Goal: Task Accomplishment & Management: Use online tool/utility

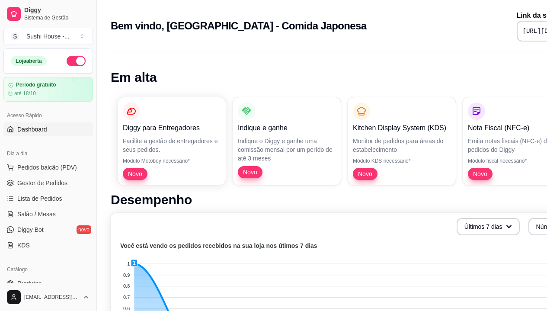
click at [96, 115] on button "Toggle Sidebar" at bounding box center [96, 155] width 7 height 311
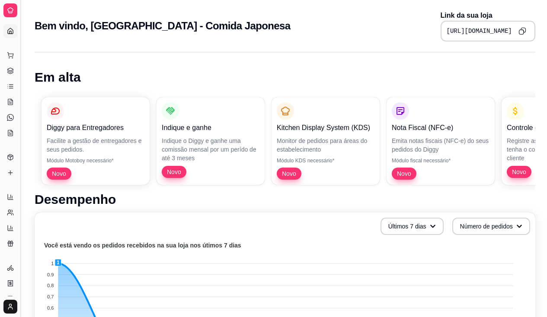
click at [20, 123] on button "Toggle Sidebar" at bounding box center [20, 158] width 7 height 317
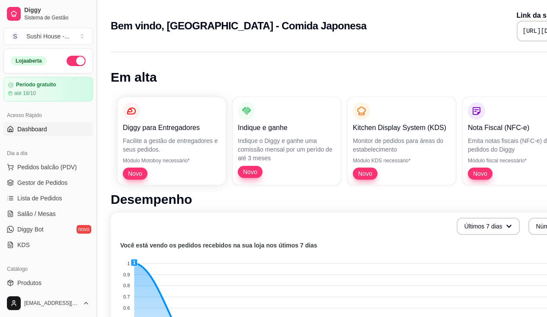
click at [20, 123] on div "Loja aberta Período gratuito até 18/10 Acesso Rápido Dashboard Dia a dia Pedido…" at bounding box center [48, 168] width 96 height 241
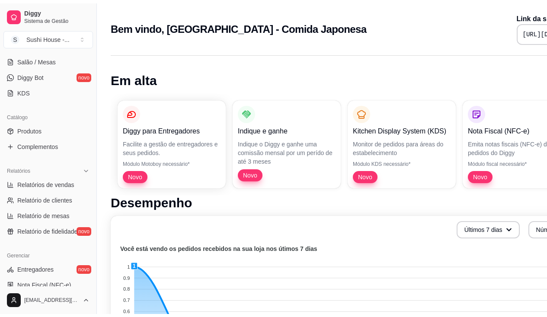
scroll to position [138, 0]
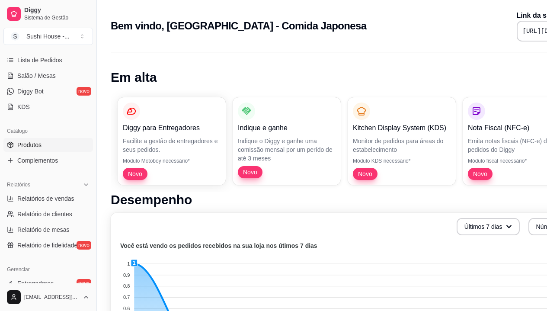
click at [58, 146] on link "Produtos" at bounding box center [48, 145] width 90 height 14
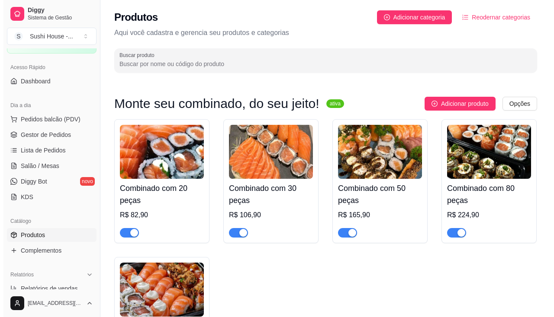
scroll to position [29, 0]
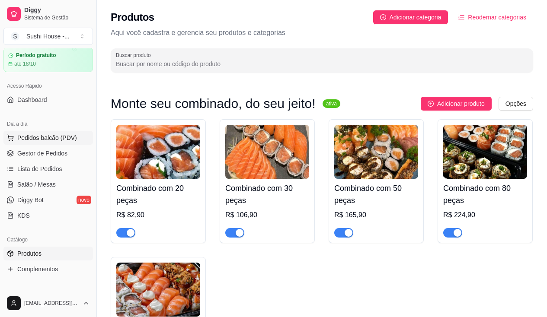
click at [56, 141] on span "Pedidos balcão (PDV)" at bounding box center [47, 138] width 60 height 9
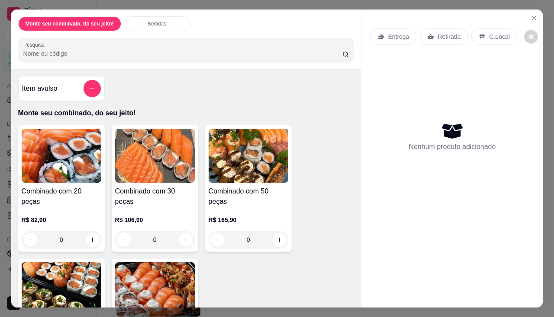
click at [90, 231] on div "0" at bounding box center [62, 239] width 80 height 17
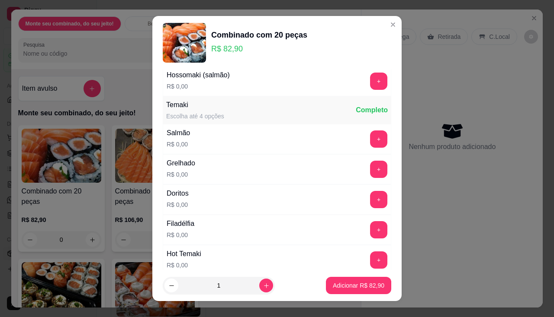
scroll to position [245, 0]
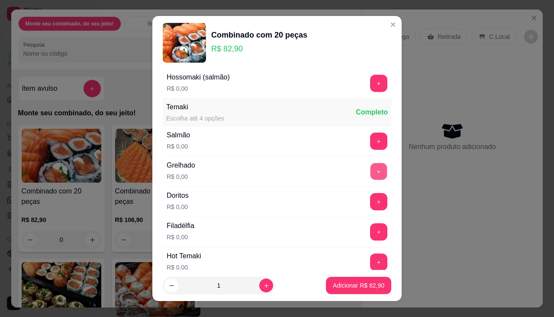
click at [370, 174] on button "+" at bounding box center [378, 171] width 17 height 17
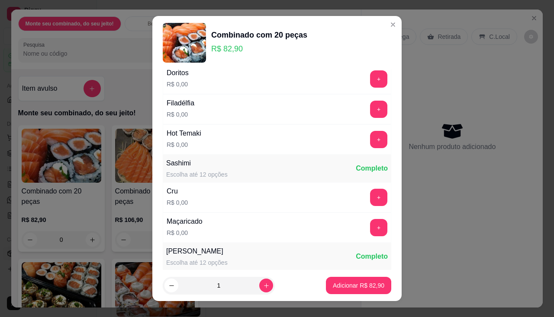
scroll to position [390, 0]
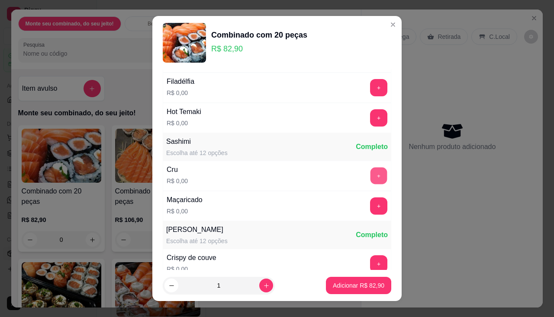
click at [370, 178] on button "+" at bounding box center [378, 175] width 17 height 17
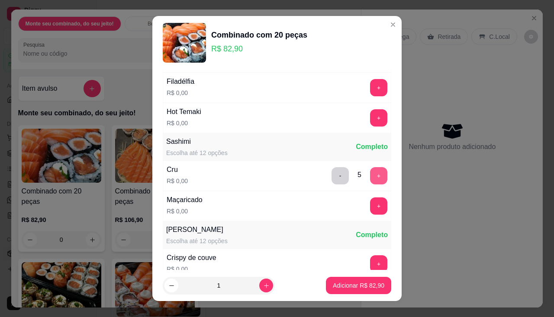
click at [370, 178] on button "+" at bounding box center [378, 175] width 17 height 17
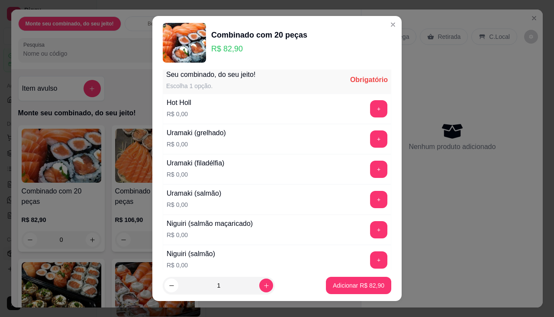
scroll to position [4, 0]
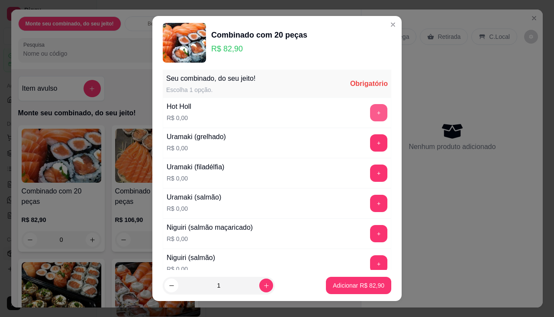
click at [370, 116] on button "+" at bounding box center [378, 112] width 17 height 17
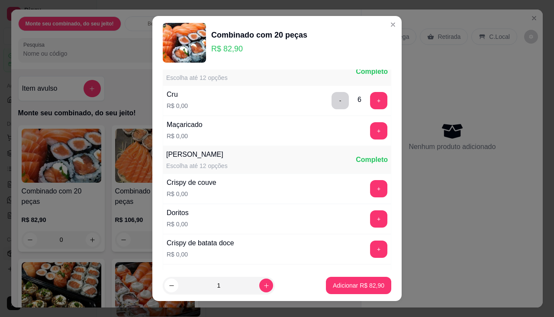
scroll to position [471, 0]
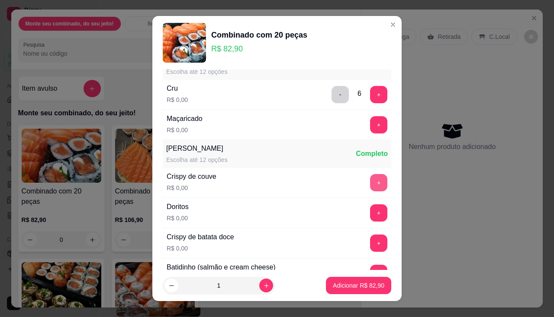
click at [370, 182] on button "+" at bounding box center [378, 182] width 17 height 17
click at [345, 286] on p "Adicionar R$ 82,90" at bounding box center [358, 286] width 51 height 9
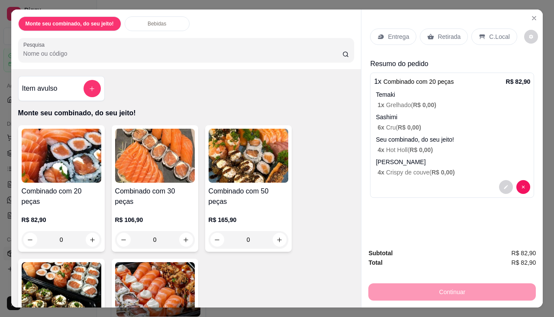
click at [401, 35] on p "Entrega" at bounding box center [397, 36] width 21 height 9
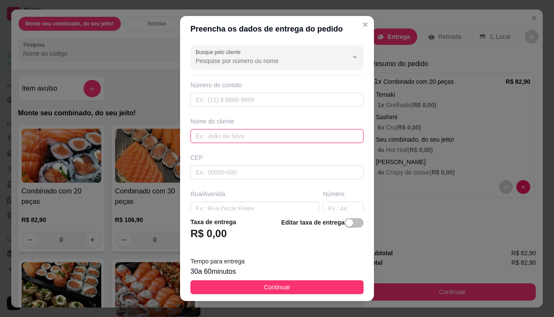
click at [312, 138] on input "text" at bounding box center [276, 136] width 173 height 14
type input "[DEMOGRAPHIC_DATA]"
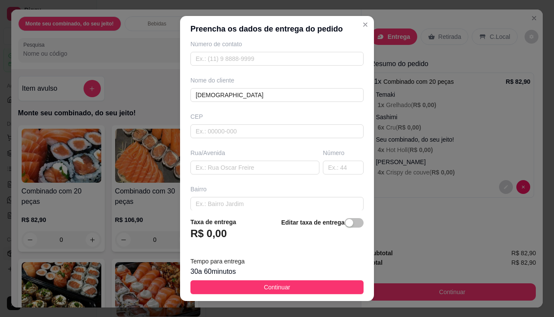
scroll to position [45, 0]
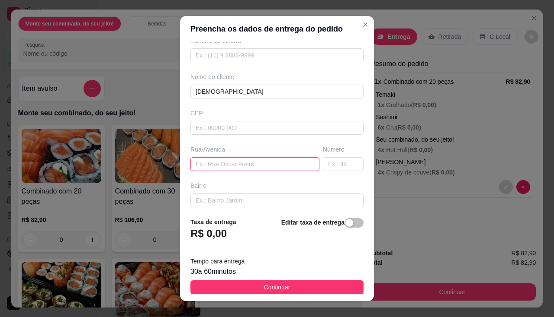
click at [285, 166] on input "text" at bounding box center [254, 164] width 129 height 14
type input "Rua [PERSON_NAME]"
click at [332, 169] on input "text" at bounding box center [343, 164] width 41 height 14
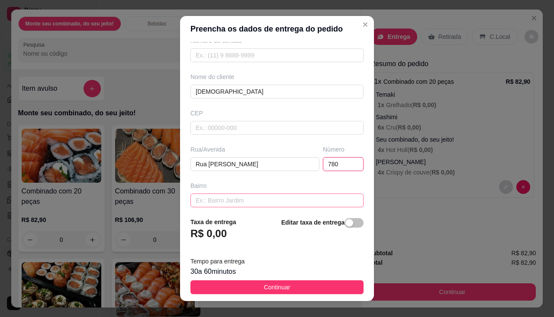
type input "780"
click at [292, 204] on input "text" at bounding box center [276, 201] width 173 height 14
type input "~"
type input "É"
type input "[GEOGRAPHIC_DATA], perua branca na frente"
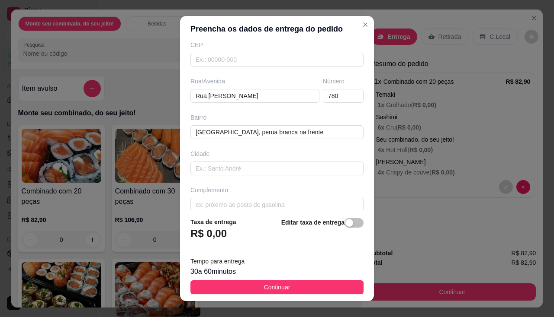
scroll to position [122, 0]
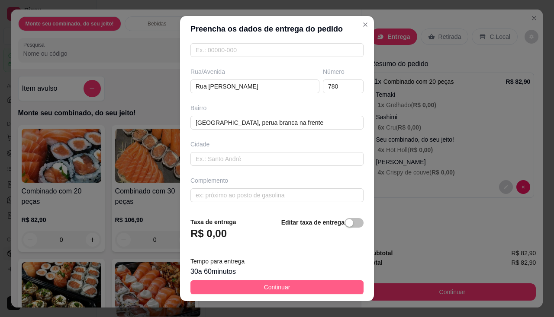
click at [281, 286] on span "Continuar" at bounding box center [277, 288] width 26 height 10
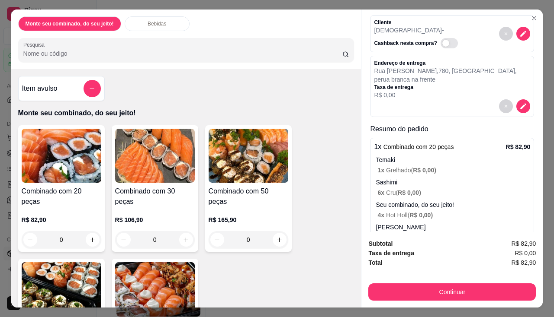
scroll to position [80, 0]
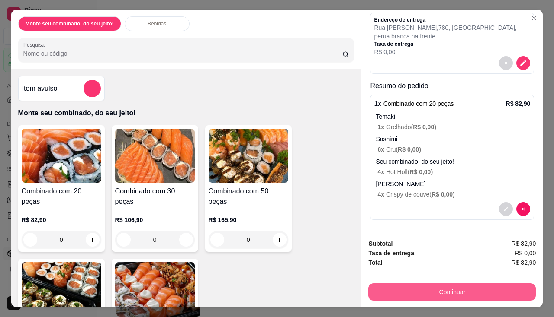
click at [451, 291] on button "Continuar" at bounding box center [451, 292] width 167 height 17
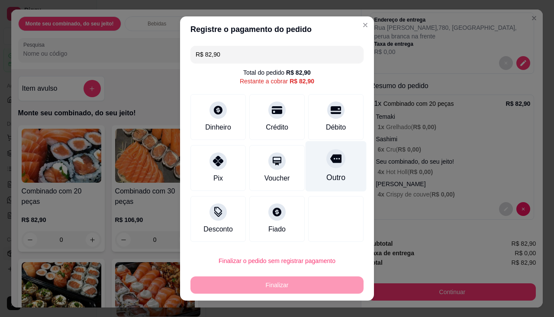
click at [309, 169] on div "Outro" at bounding box center [335, 166] width 61 height 51
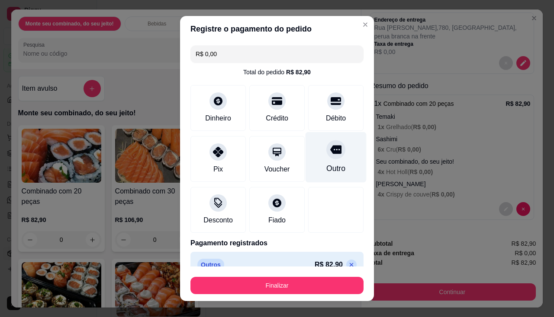
type input "R$ 0,00"
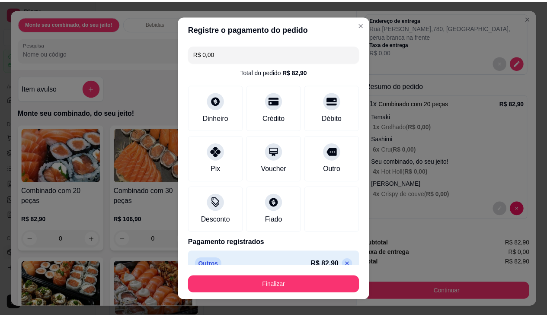
scroll to position [14, 0]
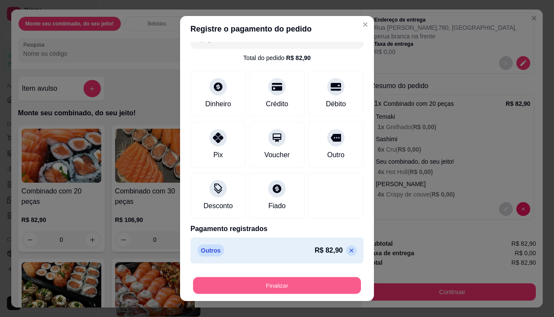
click at [338, 280] on button "Finalizar" at bounding box center [277, 286] width 168 height 17
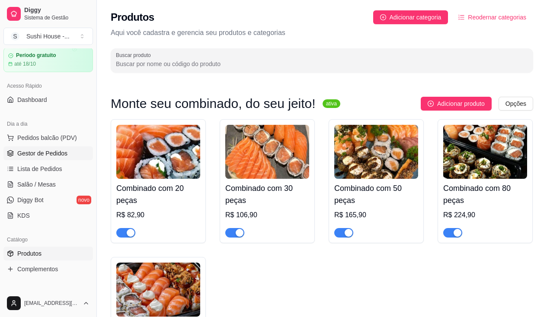
click at [28, 153] on span "Gestor de Pedidos" at bounding box center [42, 153] width 50 height 9
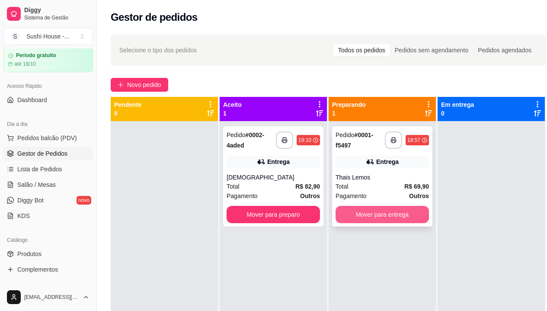
click at [396, 221] on button "Mover para entrega" at bounding box center [382, 214] width 93 height 17
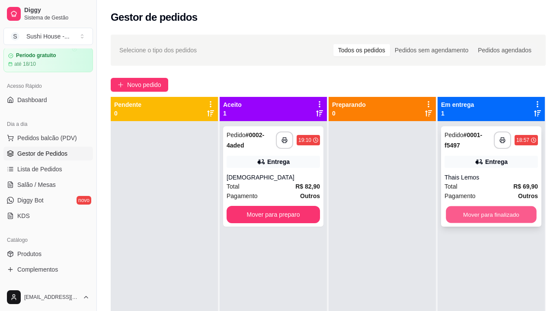
click at [450, 217] on button "Mover para finalizado" at bounding box center [491, 214] width 91 height 17
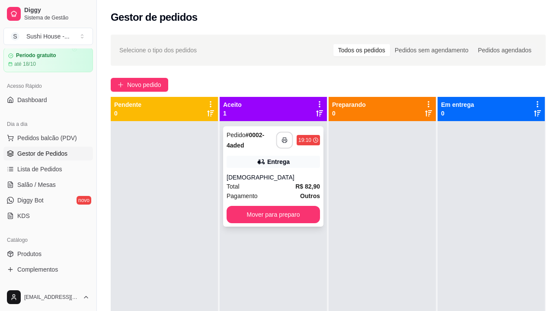
click at [285, 144] on button "button" at bounding box center [284, 140] width 17 height 17
click at [284, 139] on icon "button" at bounding box center [284, 140] width 5 height 2
